Goal: Information Seeking & Learning: Learn about a topic

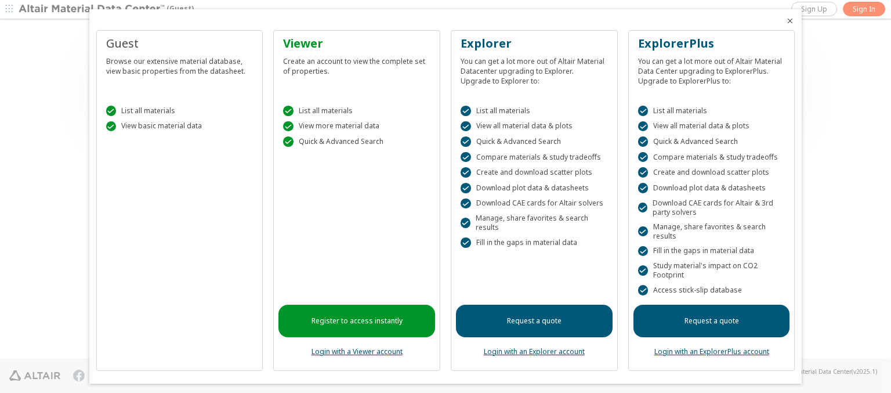
click at [785, 21] on icon "Close" at bounding box center [789, 20] width 9 height 9
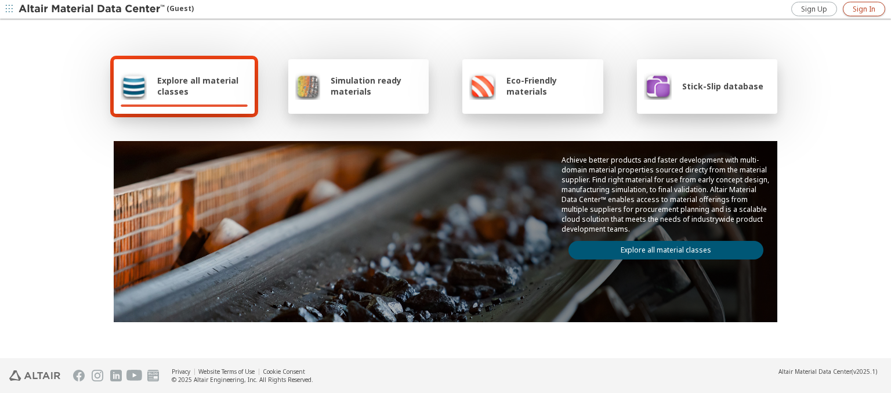
click at [864, 9] on span "Sign In" at bounding box center [864, 9] width 23 height 9
click at [92, 9] on img at bounding box center [93, 9] width 148 height 12
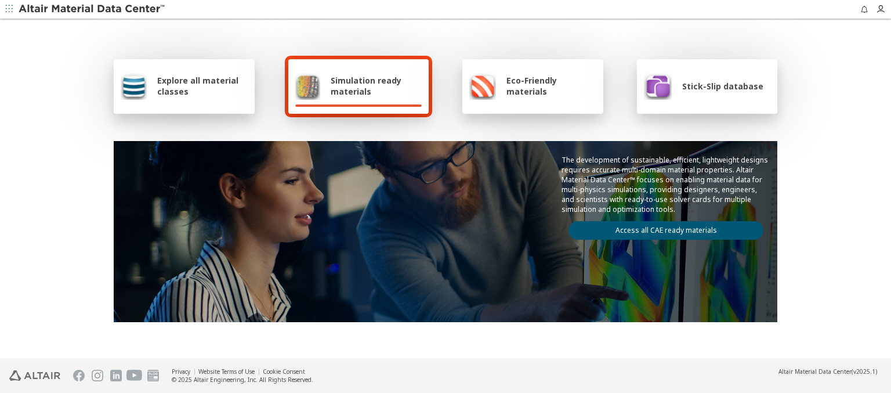
click at [198, 86] on span "Explore all material classes" at bounding box center [202, 86] width 90 height 22
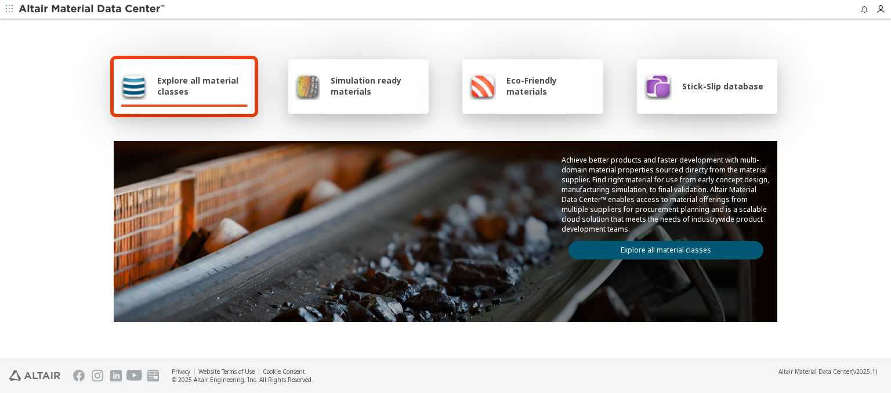
click at [661, 247] on link "Explore all material classes" at bounding box center [666, 250] width 195 height 19
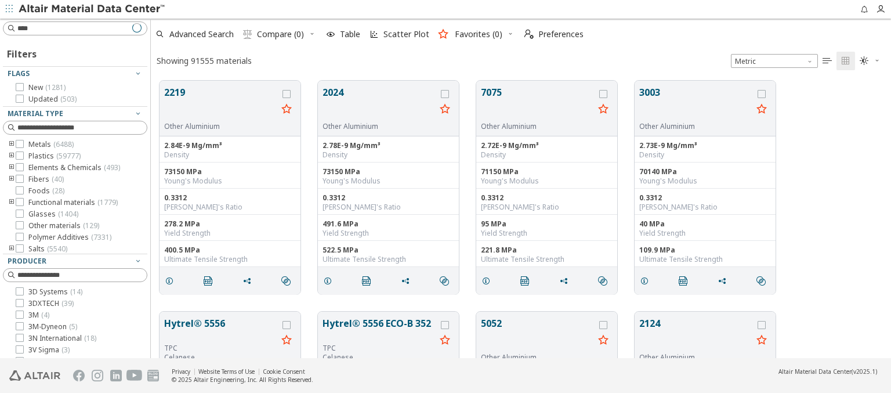
scroll to position [277, 731]
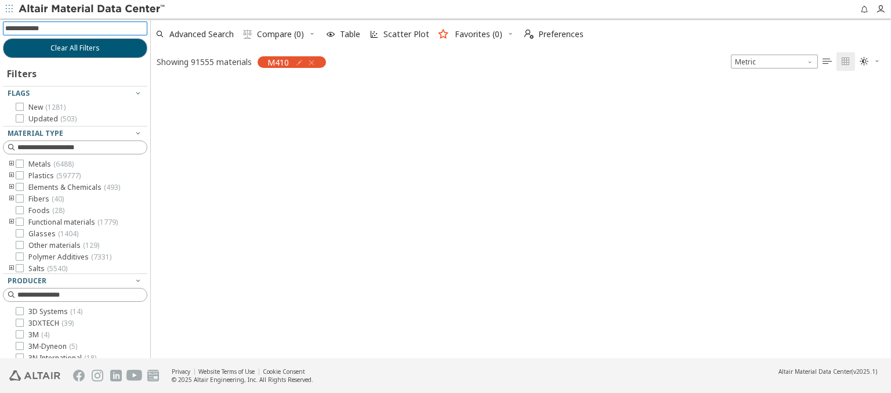
scroll to position [276, 731]
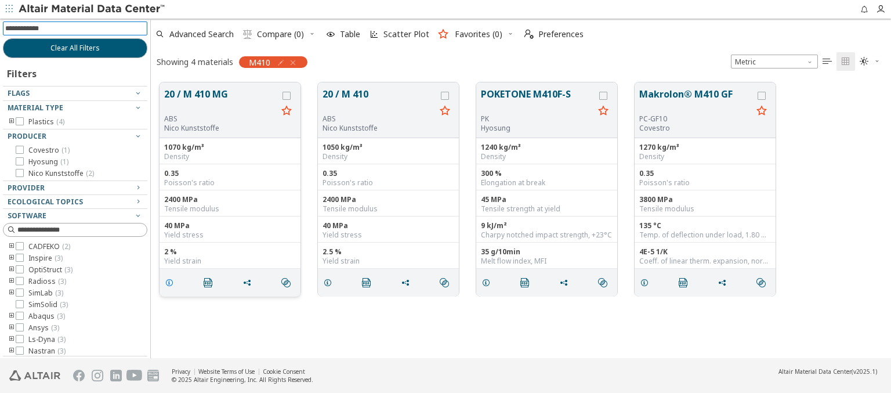
click at [171, 281] on icon "grid" at bounding box center [169, 282] width 9 height 9
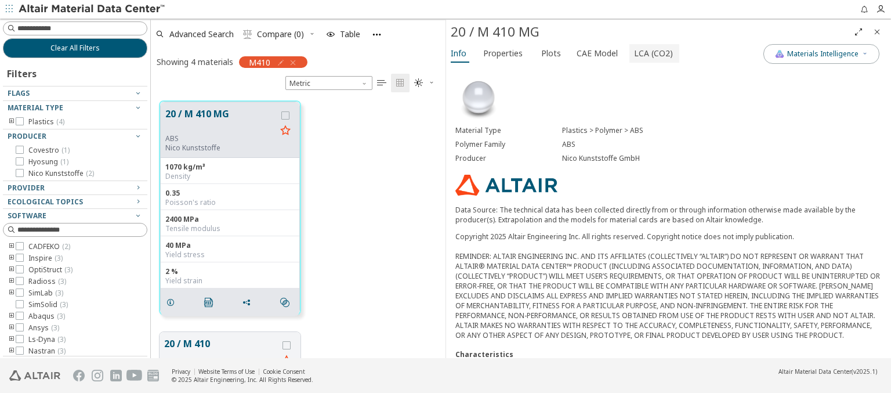
click at [647, 53] on span "LCA (CO2)" at bounding box center [653, 53] width 39 height 19
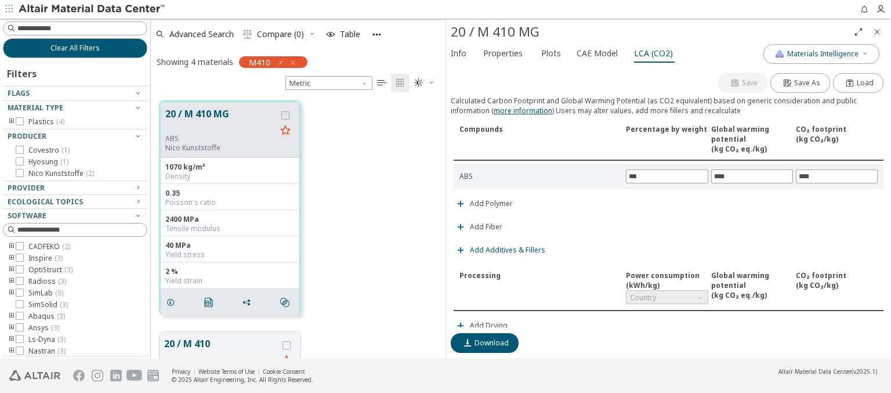
click at [506, 248] on span "Add Additives & Fillers" at bounding box center [507, 250] width 75 height 7
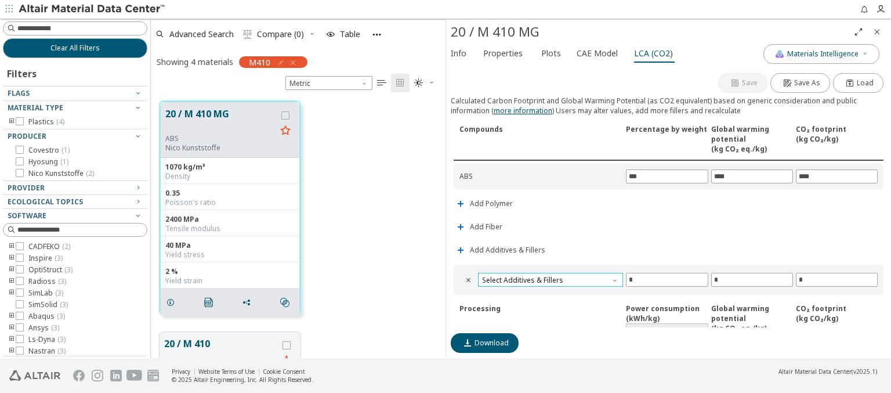
click at [549, 277] on span "Select Additives & Fillers" at bounding box center [550, 280] width 145 height 14
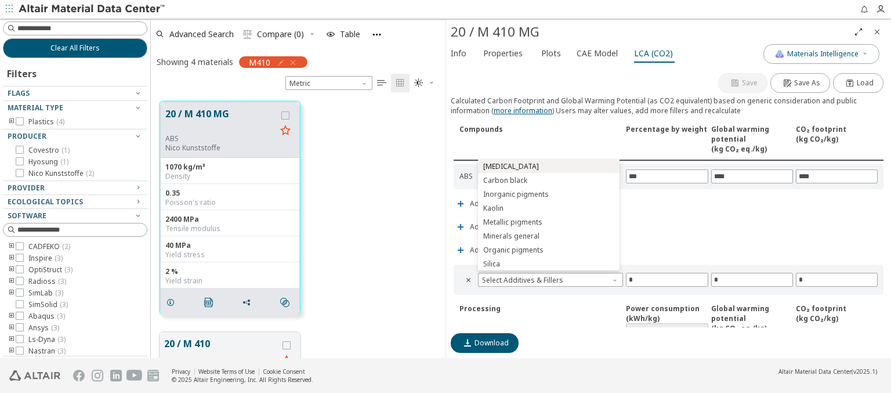
click at [548, 166] on span "Calcium carbonate" at bounding box center [549, 166] width 132 height 8
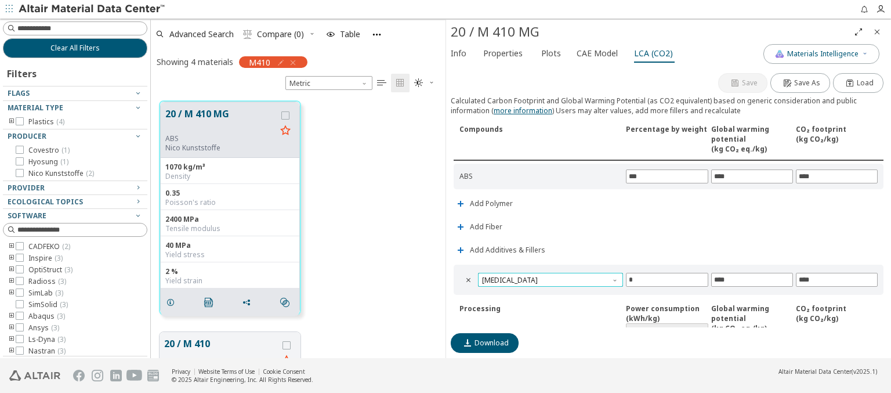
click at [549, 277] on span "Calcium carbonate" at bounding box center [550, 280] width 145 height 14
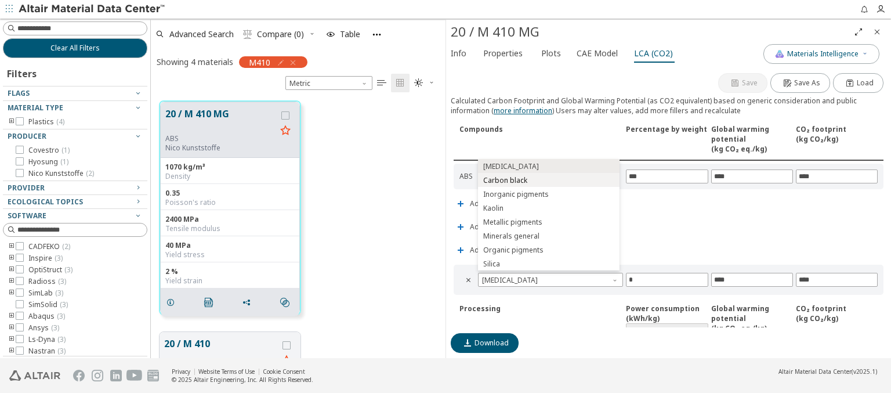
click at [548, 180] on span "Carbon black" at bounding box center [549, 180] width 132 height 8
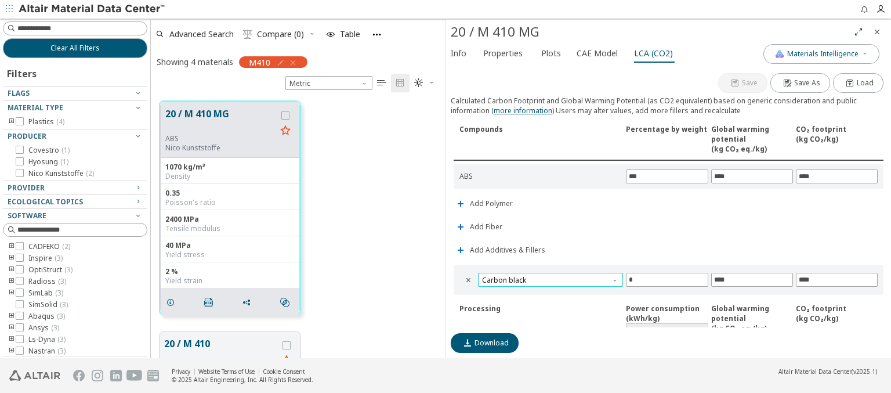
click at [549, 277] on span "Carbon black" at bounding box center [550, 280] width 145 height 14
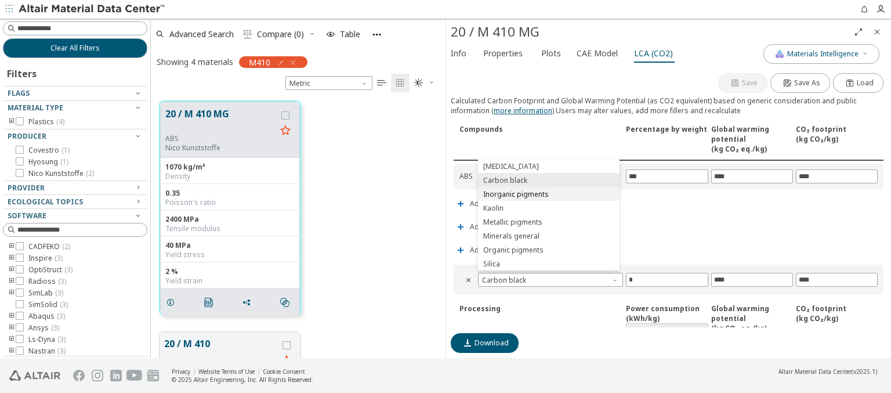
click at [548, 194] on span "Inorganic pigments" at bounding box center [549, 194] width 132 height 8
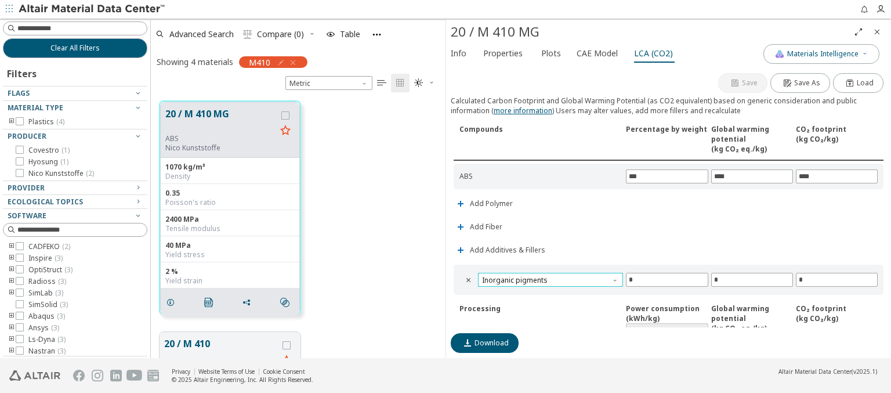
click at [549, 277] on span "Inorganic pigments" at bounding box center [550, 280] width 145 height 14
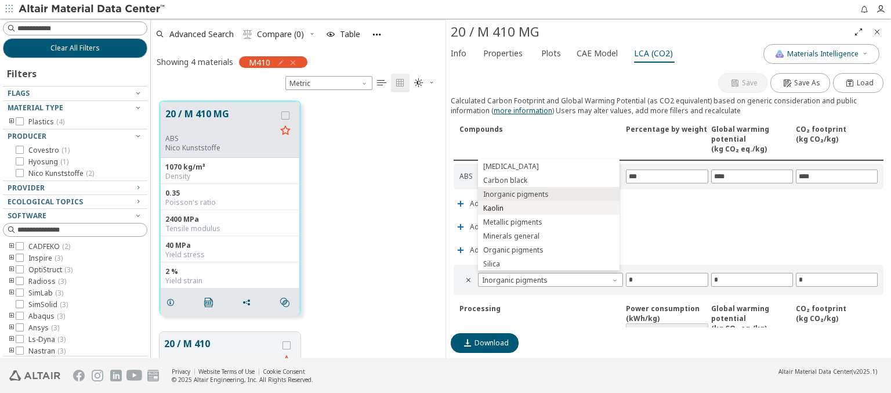
click at [548, 208] on span "Kaolin" at bounding box center [549, 208] width 132 height 8
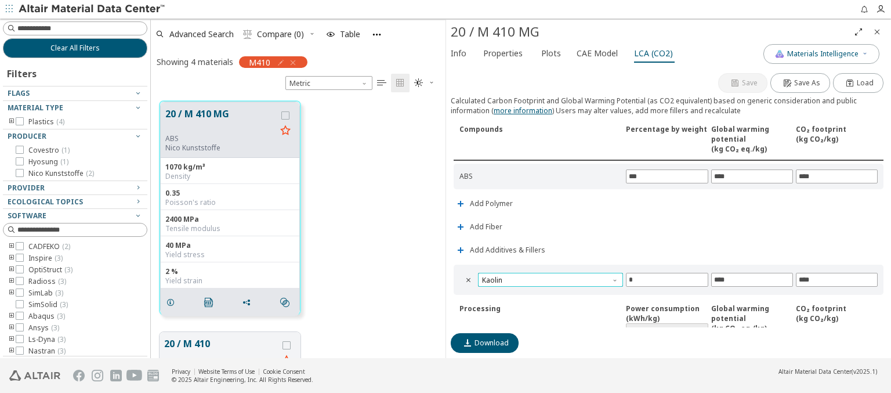
click at [549, 277] on span "Kaolin" at bounding box center [550, 280] width 145 height 14
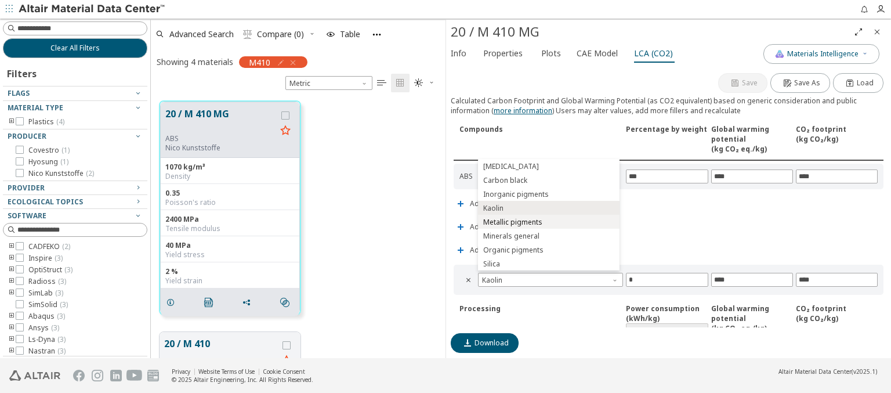
click at [548, 222] on span "Metallic pigments" at bounding box center [549, 222] width 132 height 8
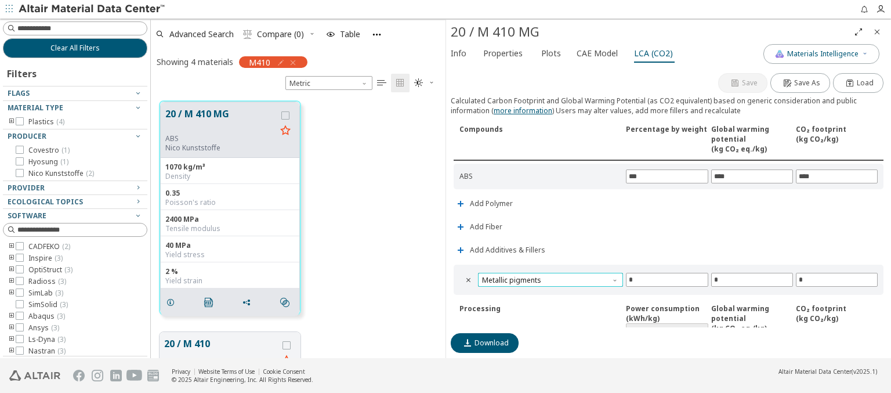
click at [549, 277] on span "Metallic pigments" at bounding box center [550, 280] width 145 height 14
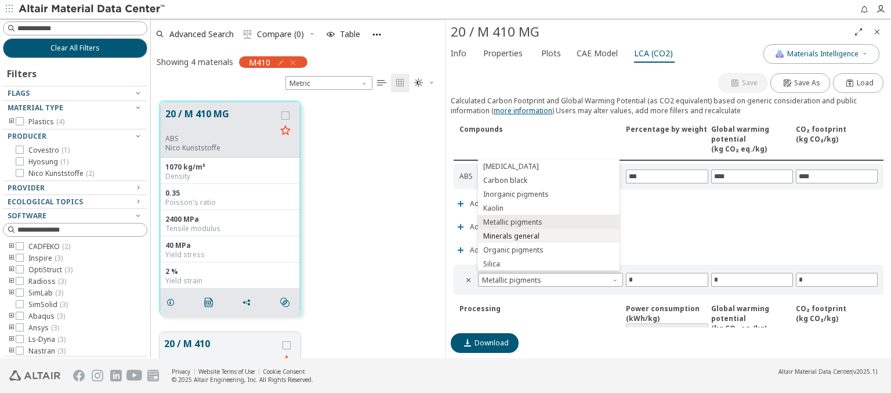
click at [548, 236] on span "Minerals general" at bounding box center [549, 236] width 132 height 8
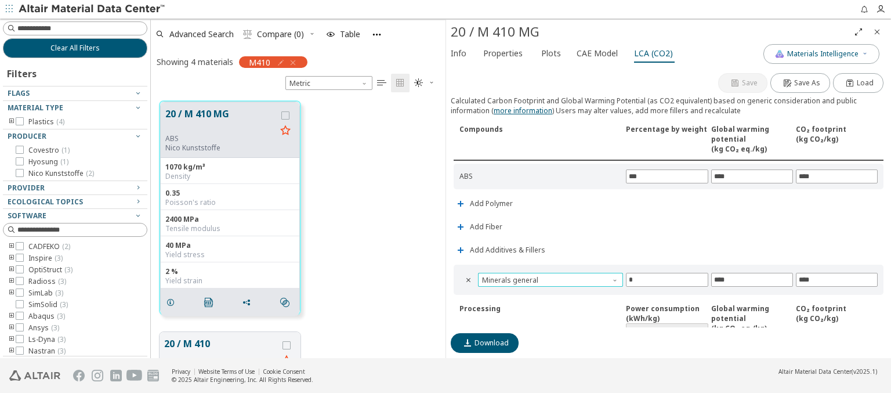
click at [549, 277] on span "Minerals general" at bounding box center [550, 280] width 145 height 14
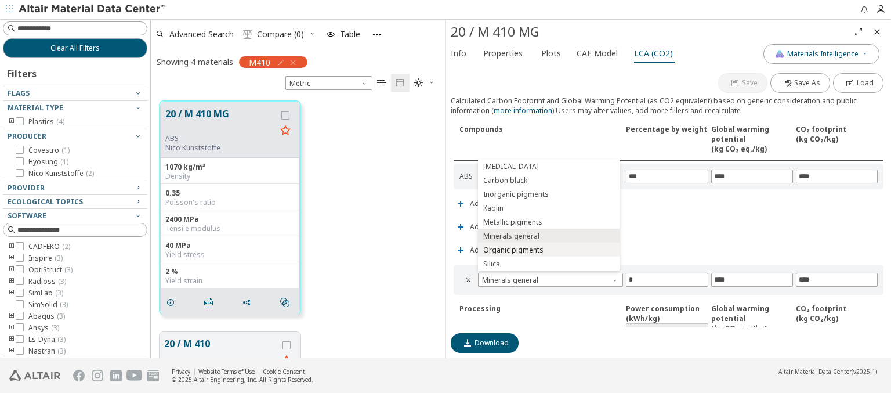
click at [548, 249] on span "Organic pigments" at bounding box center [549, 250] width 132 height 8
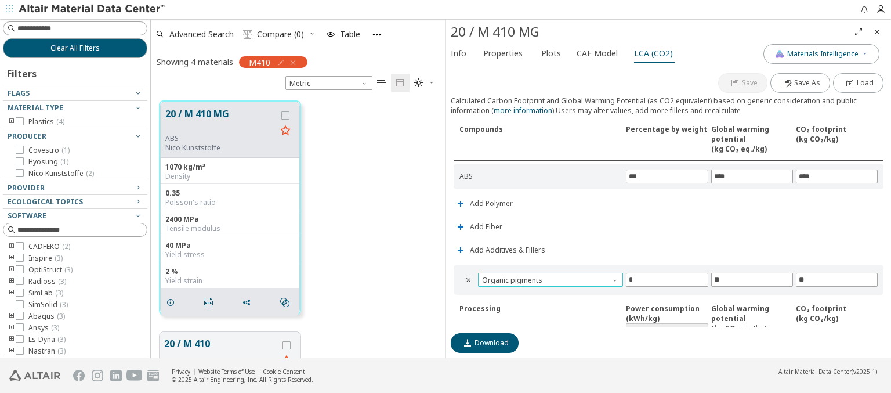
click at [549, 277] on span "Organic pigments" at bounding box center [550, 280] width 145 height 14
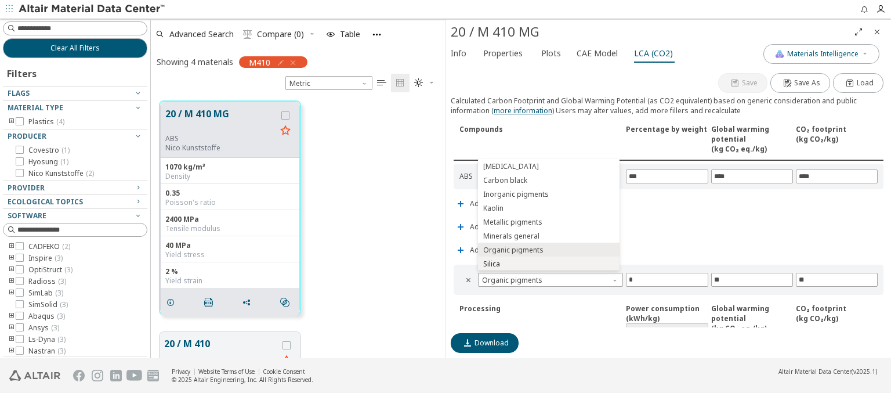
click at [548, 263] on span "Silica" at bounding box center [549, 264] width 132 height 8
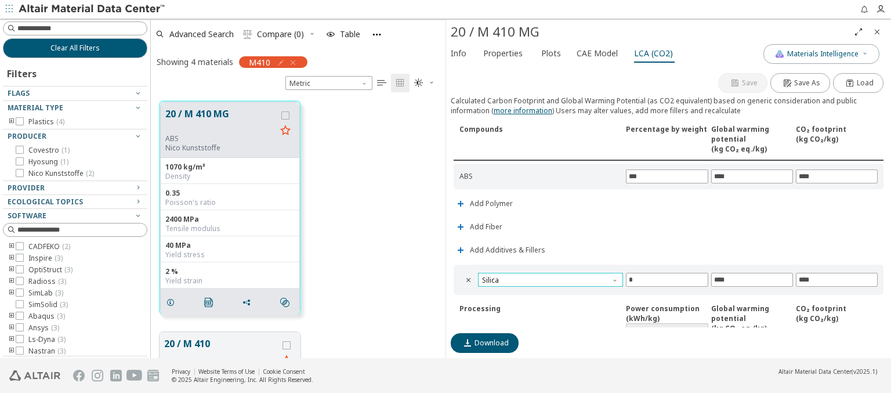
click at [549, 277] on span "Silica" at bounding box center [550, 280] width 145 height 14
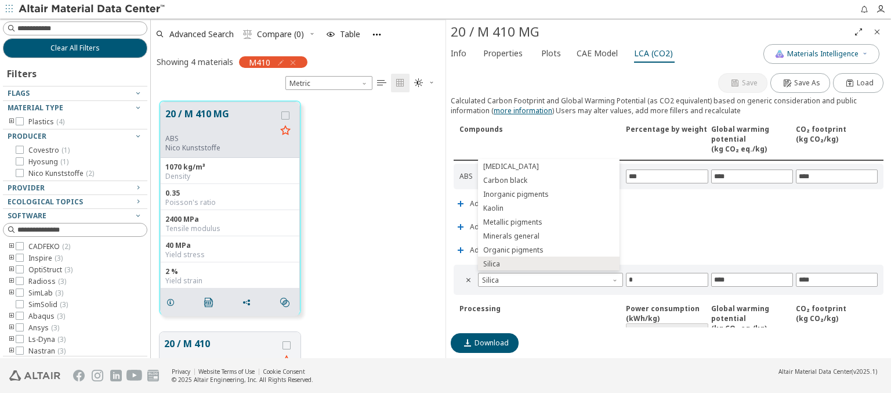
click at [92, 9] on img at bounding box center [93, 9] width 148 height 12
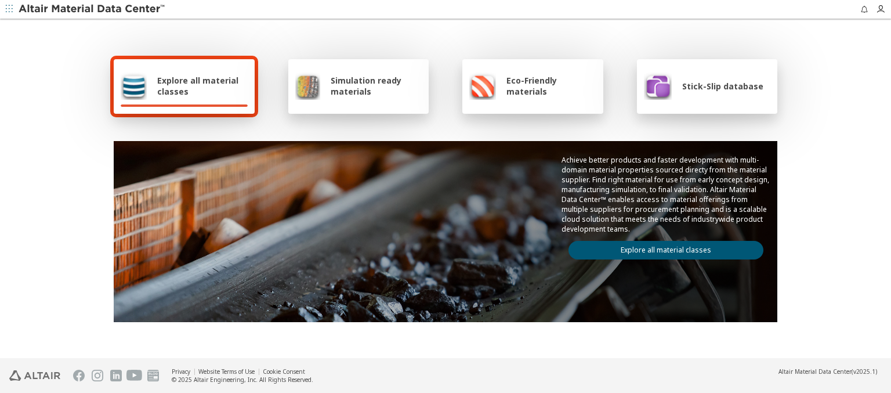
click at [666, 245] on link "Explore all material classes" at bounding box center [666, 250] width 195 height 19
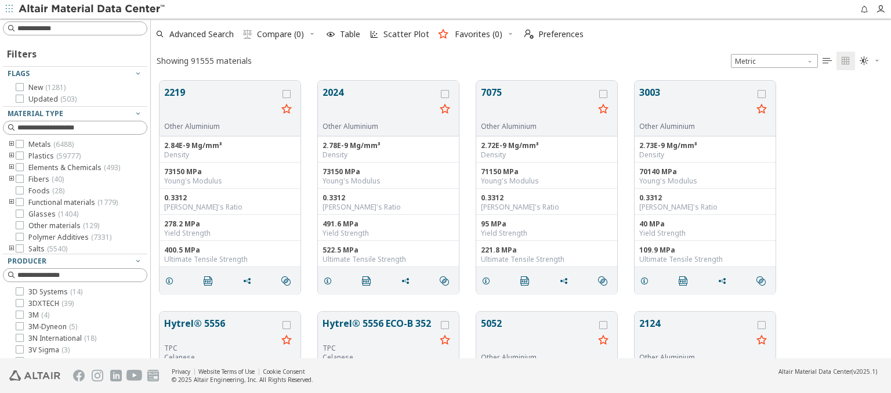
scroll to position [277, 731]
